Goal: Transaction & Acquisition: Book appointment/travel/reservation

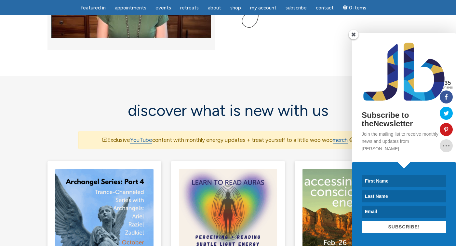
scroll to position [348, 0]
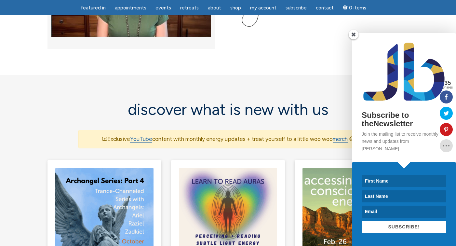
click at [352, 39] on span at bounding box center [354, 35] width 10 height 10
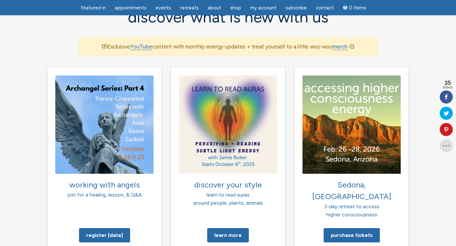
scroll to position [462, 0]
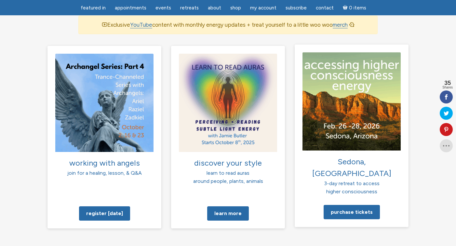
click at [334, 107] on img at bounding box center [352, 101] width 98 height 98
click at [344, 205] on link "Purchase tickets" at bounding box center [352, 212] width 56 height 14
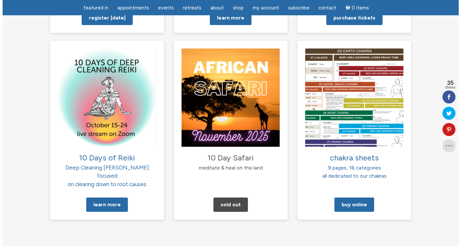
scroll to position [650, 0]
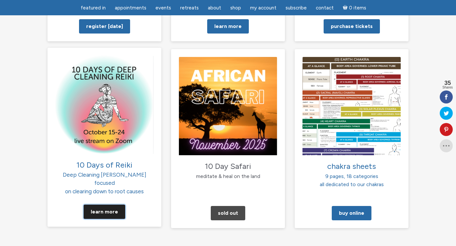
click at [107, 205] on link "Learn More" at bounding box center [105, 212] width 42 height 14
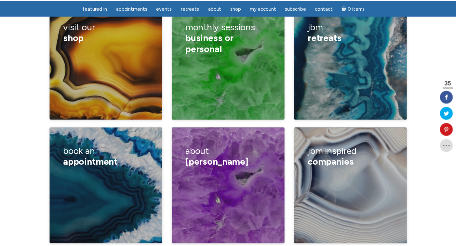
scroll to position [1090, 0]
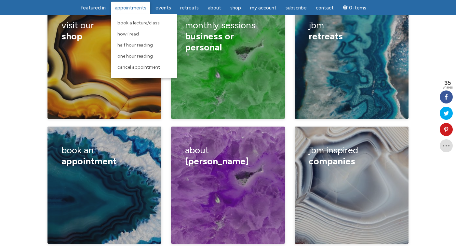
click at [129, 9] on span "Appointments" at bounding box center [131, 8] width 32 height 6
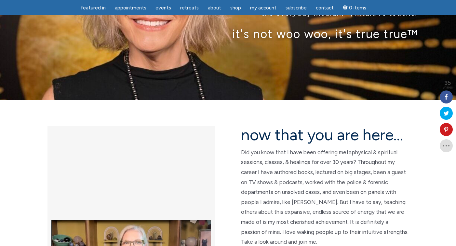
scroll to position [103, 0]
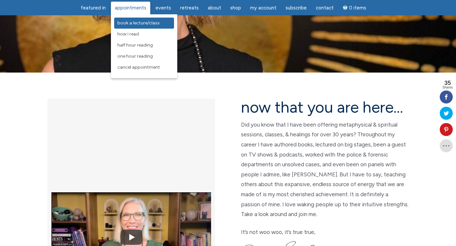
click at [129, 22] on span "Book a Lecture/Class" at bounding box center [138, 23] width 42 height 6
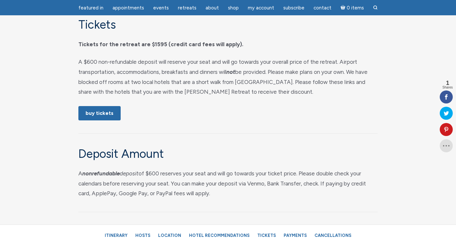
scroll to position [3142, 0]
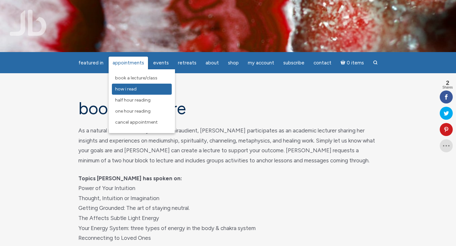
click at [119, 91] on span "How I Read" at bounding box center [125, 89] width 21 height 6
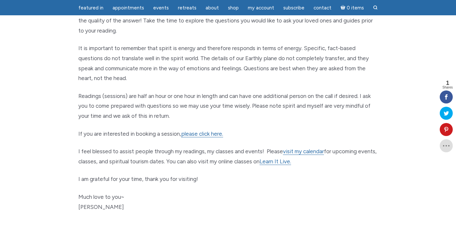
scroll to position [291, 0]
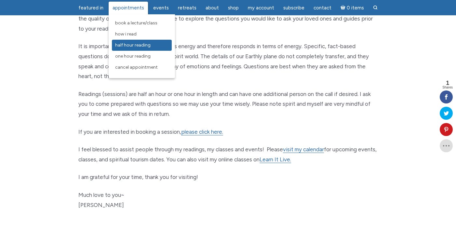
click at [124, 44] on span "Half Hour Reading" at bounding box center [132, 45] width 35 height 6
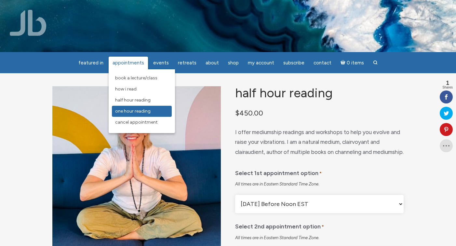
click at [123, 110] on span "One Hour Reading" at bounding box center [132, 111] width 35 height 6
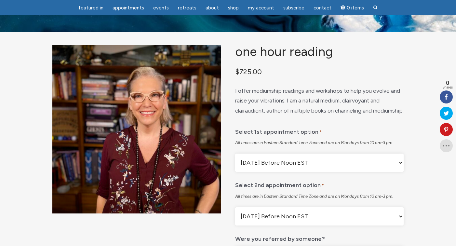
scroll to position [58, 0]
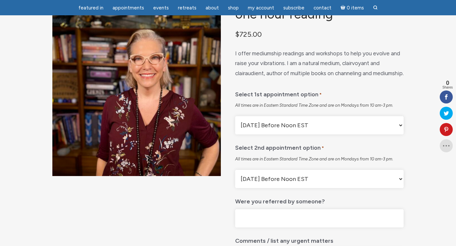
click at [243, 134] on select "[DATE] Before Noon EST [DATE] After Noon EST First Available" at bounding box center [319, 125] width 169 height 18
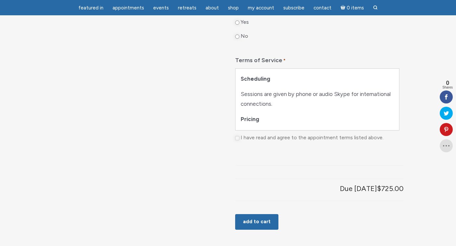
scroll to position [0, 0]
